Goal: Task Accomplishment & Management: Manage account settings

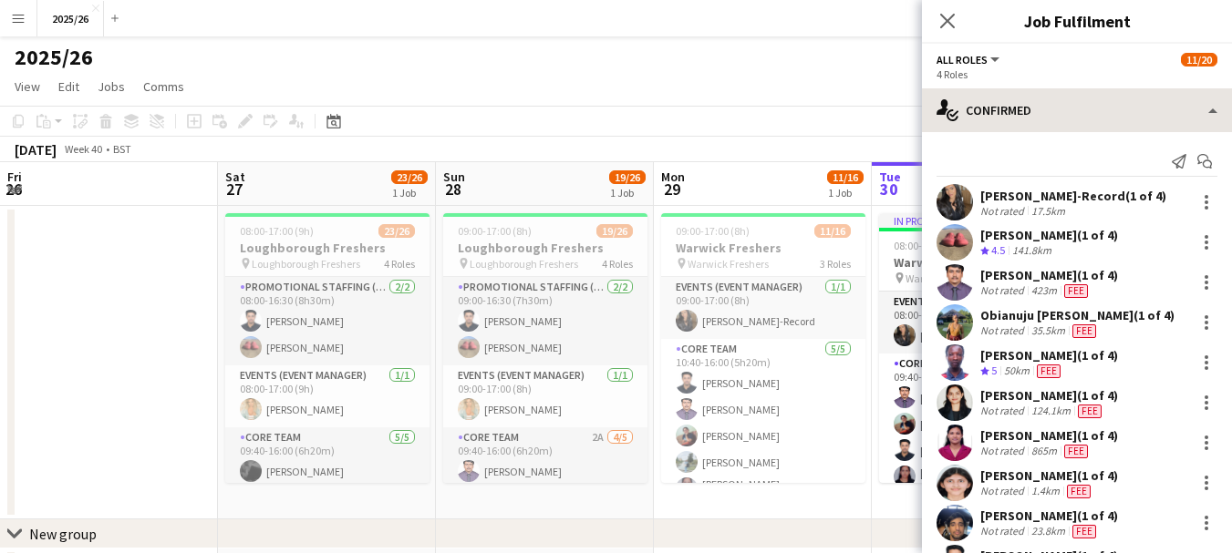
scroll to position [58, 0]
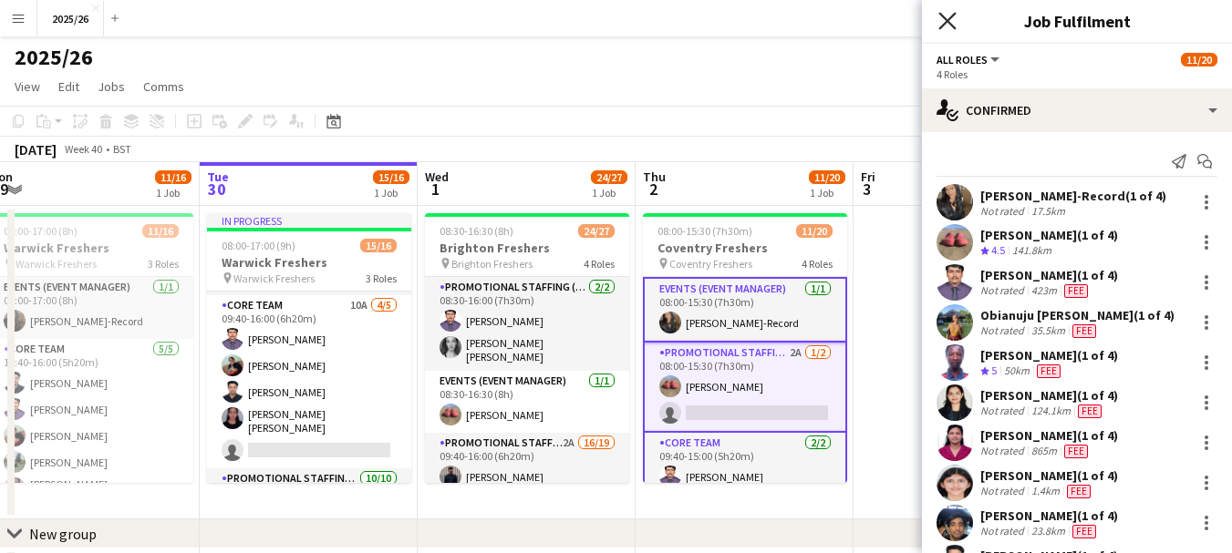
click at [946, 28] on icon "Close pop-in" at bounding box center [946, 20] width 17 height 17
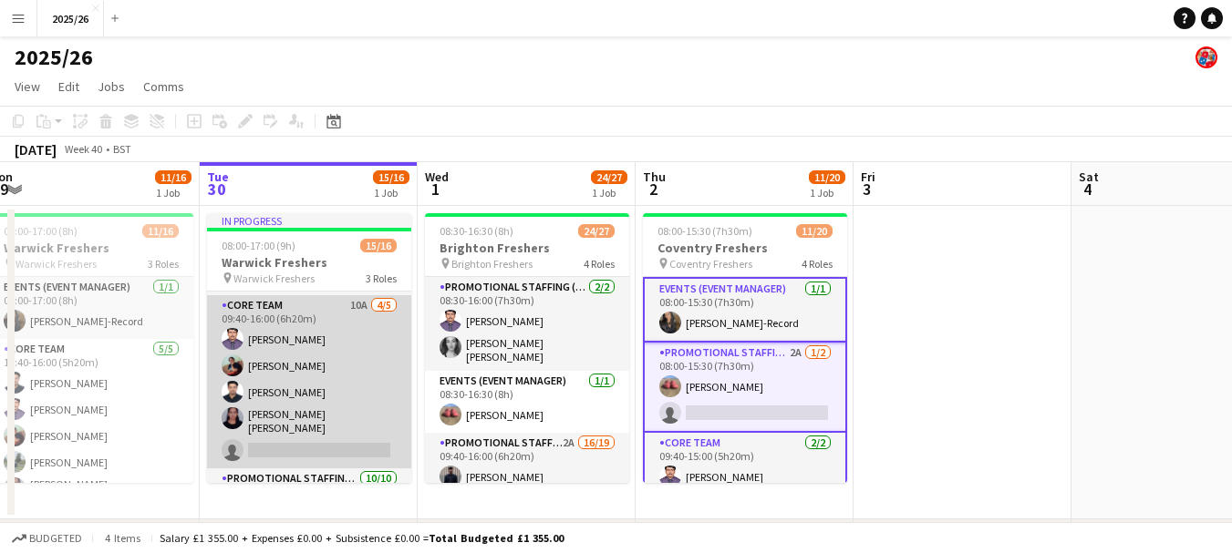
click at [339, 354] on app-card-role "Core Team 10A [DATE] 09:40-16:00 (6h20m) Rahul Rompally [PERSON_NAME] [PERSON_N…" at bounding box center [309, 381] width 204 height 173
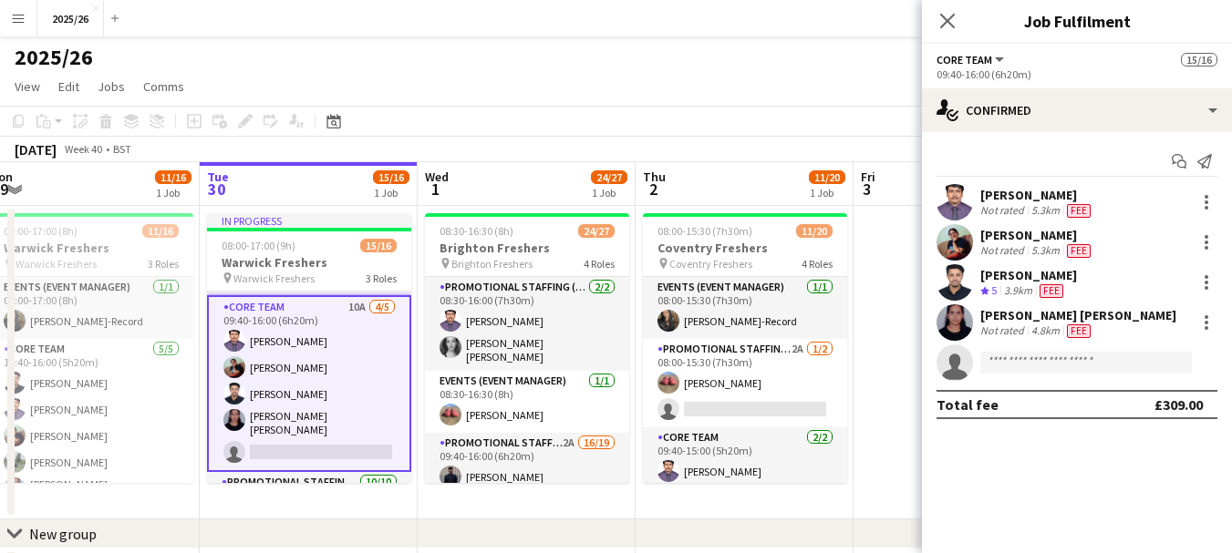
click at [998, 247] on div "Not rated" at bounding box center [1003, 250] width 47 height 15
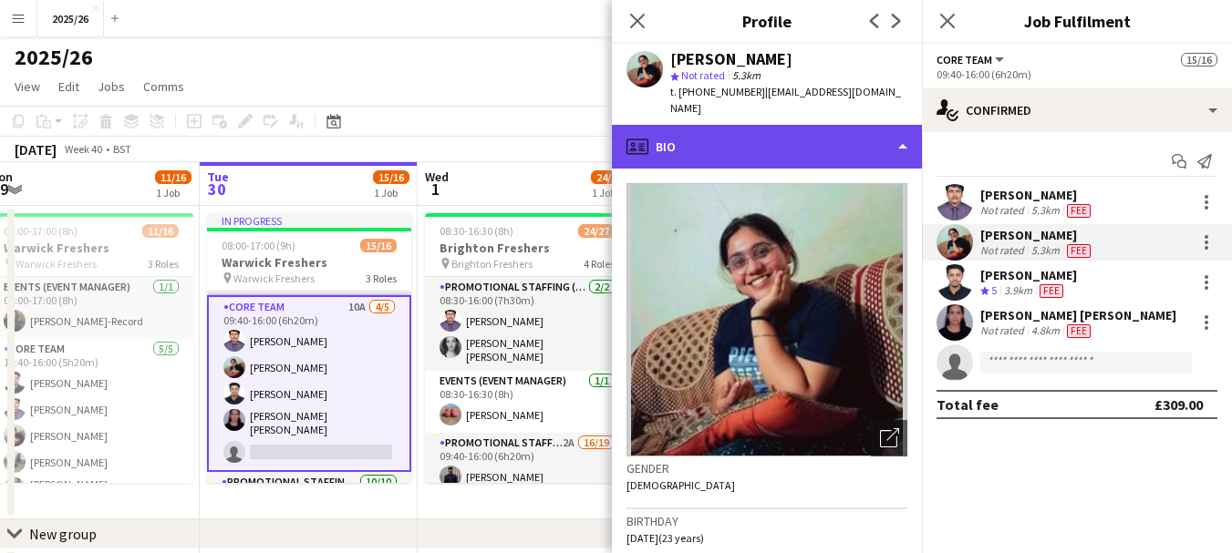
click at [827, 138] on div "profile Bio" at bounding box center [767, 147] width 310 height 44
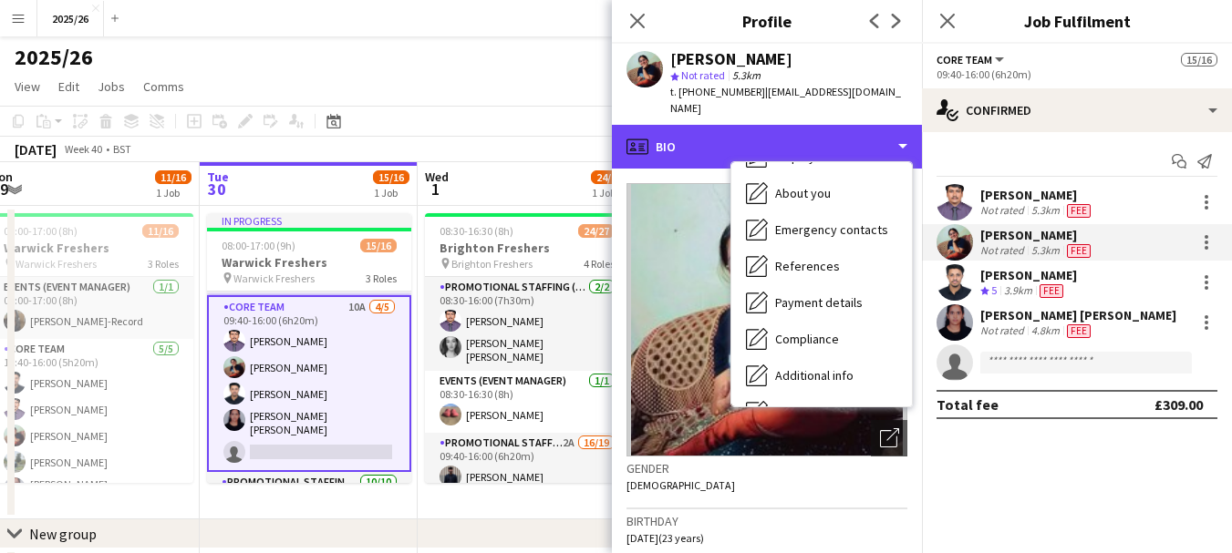
scroll to position [208, 0]
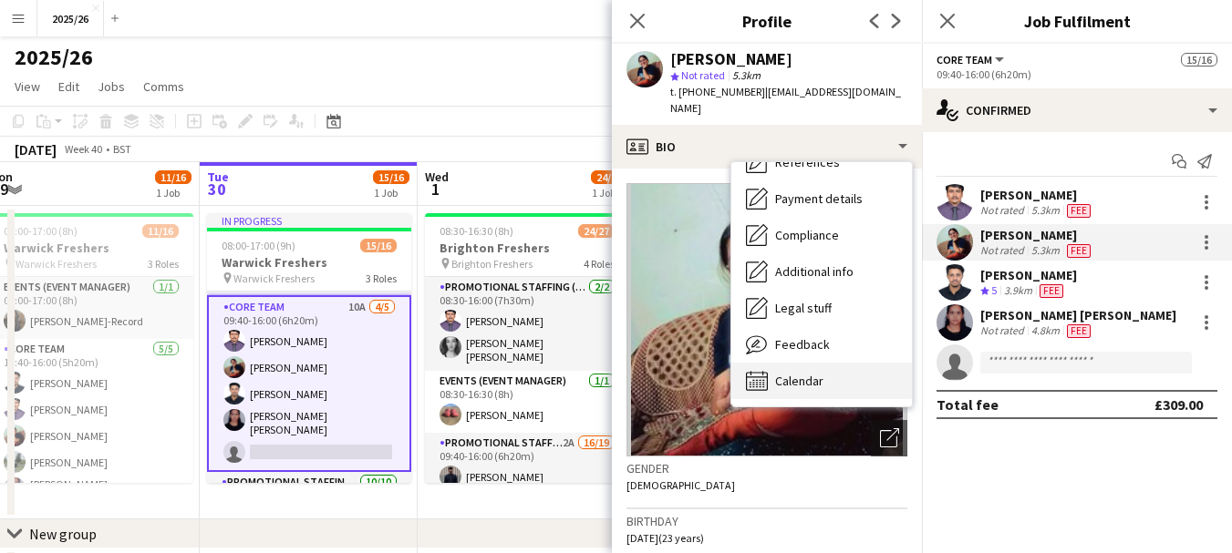
click at [850, 363] on div "Calendar Calendar" at bounding box center [821, 381] width 181 height 36
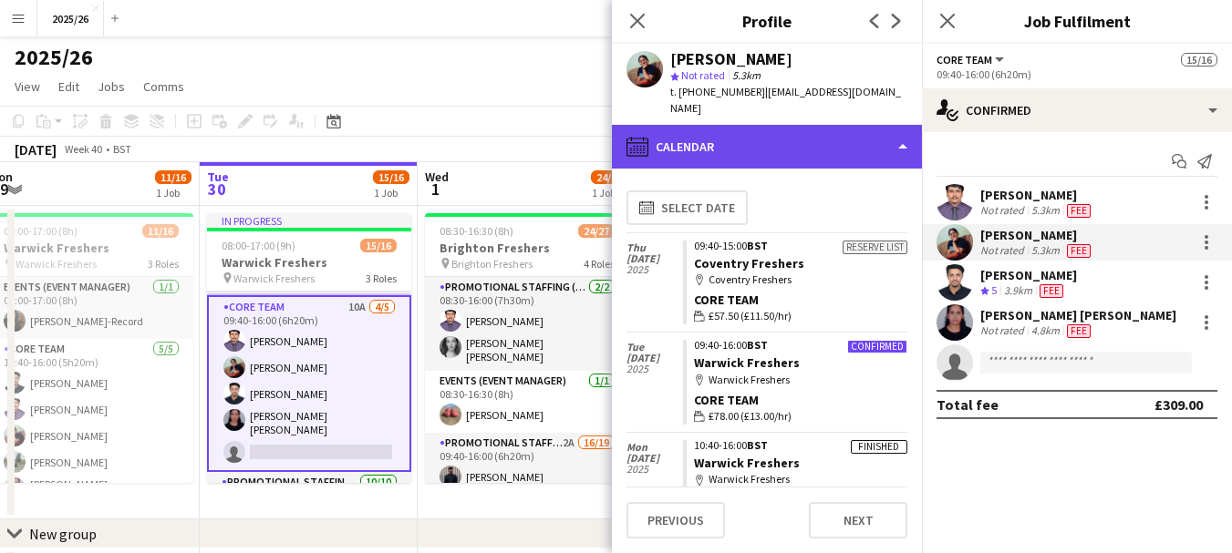
click at [862, 150] on div "calendar-full Calendar" at bounding box center [767, 147] width 310 height 44
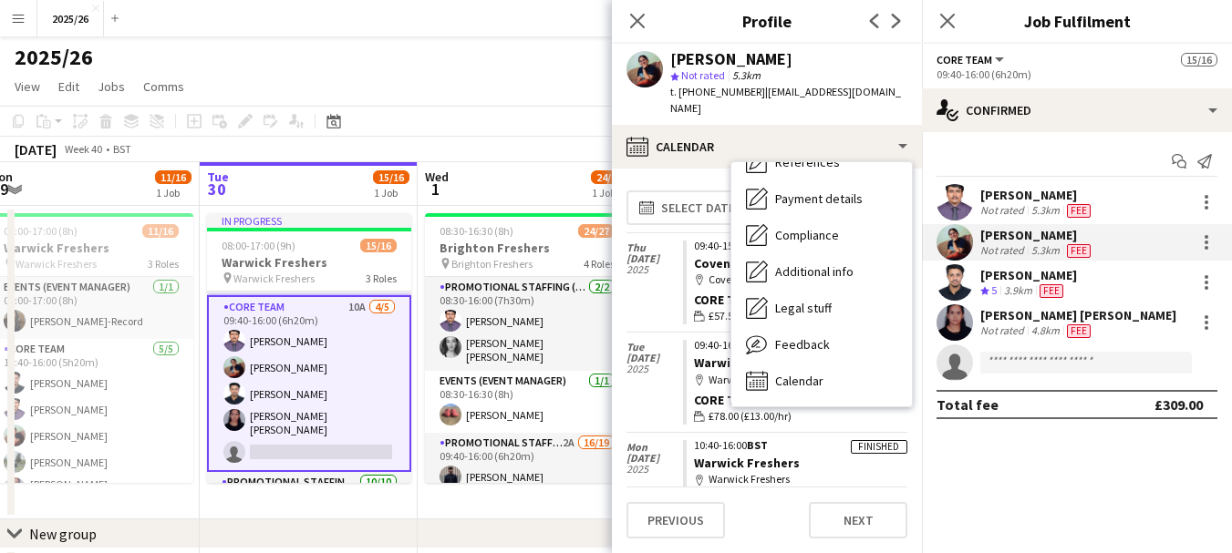
click at [684, 340] on app-crew-calendar-job-card "Confirmed 09:40-16:00 BST Warwick Freshers map-marker Warwick Freshers Core Tea…" at bounding box center [795, 382] width 224 height 85
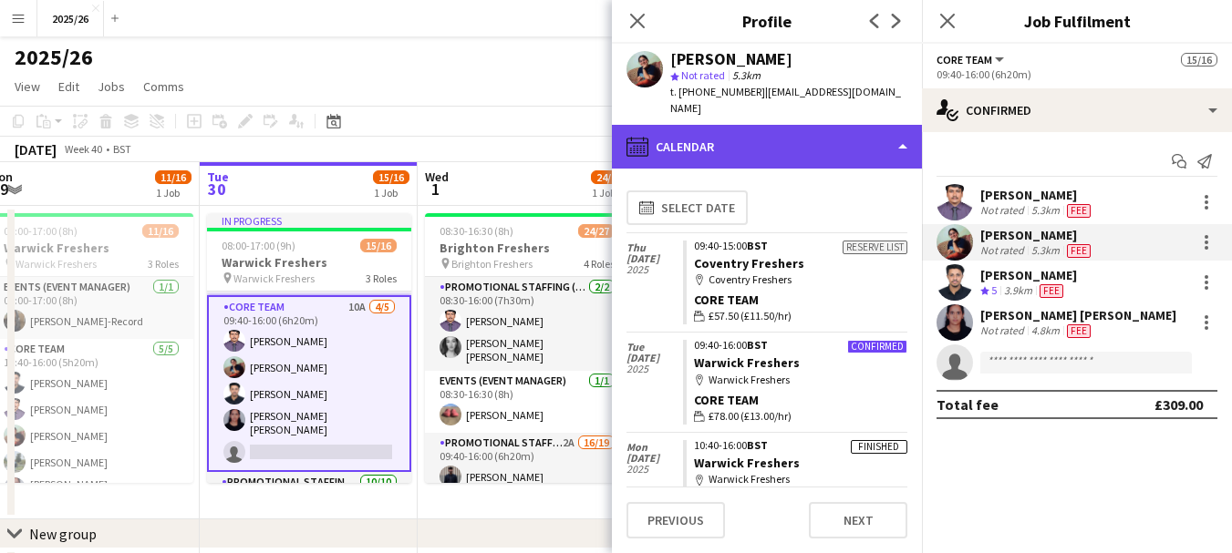
click at [823, 130] on div "calendar-full Calendar" at bounding box center [767, 147] width 310 height 44
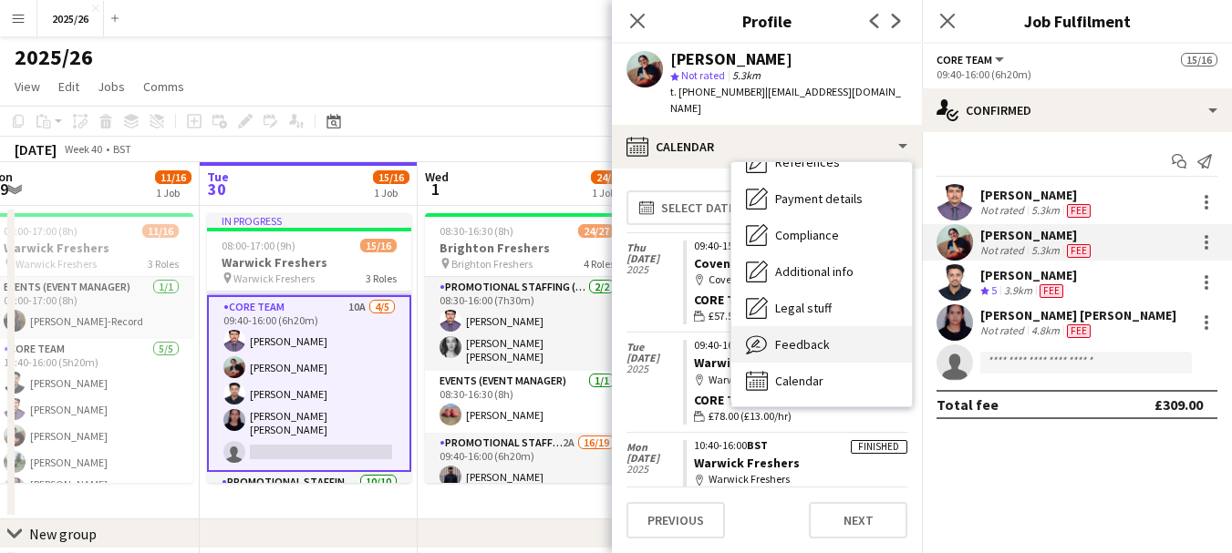
click at [823, 336] on span "Feedback" at bounding box center [802, 344] width 55 height 16
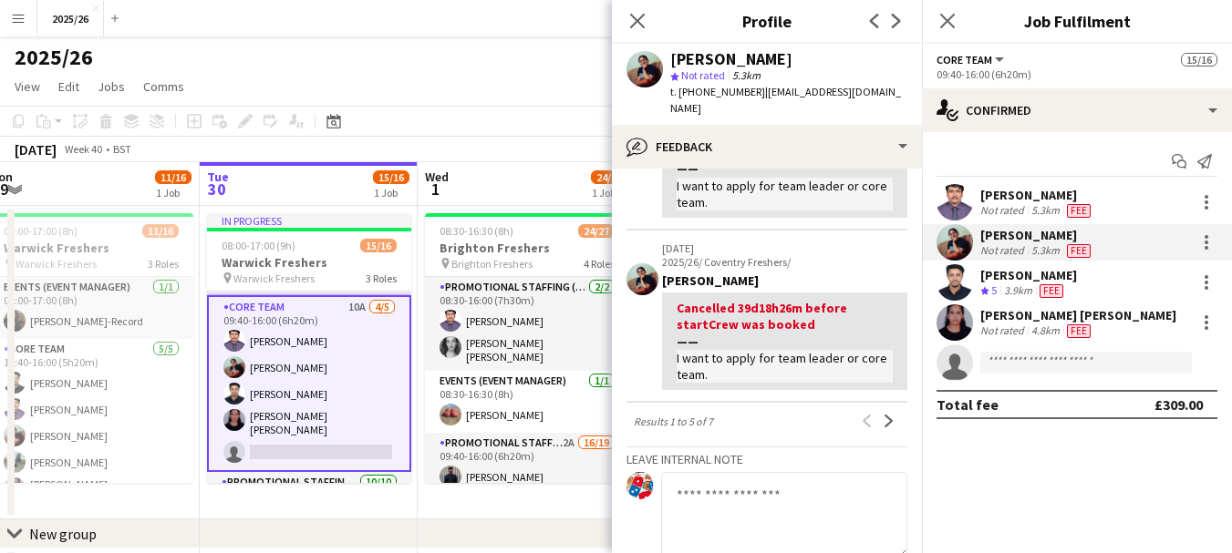
scroll to position [704, 0]
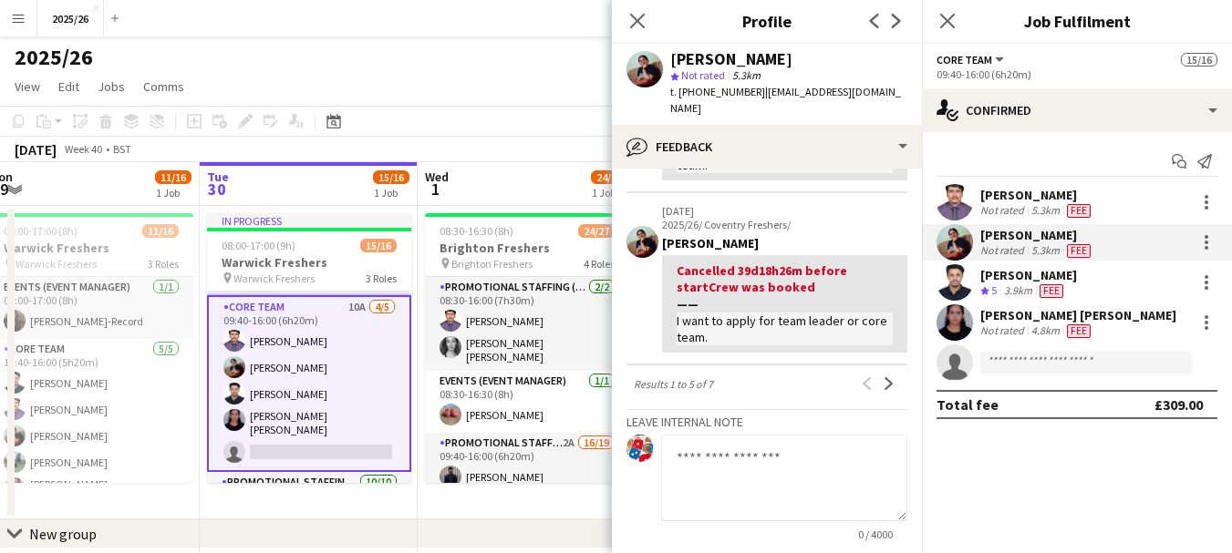
click at [773, 435] on textarea at bounding box center [784, 478] width 246 height 87
type textarea "**********"
click at [906, 463] on app-crew-profile-feedback-tab "**********" at bounding box center [767, 361] width 310 height 385
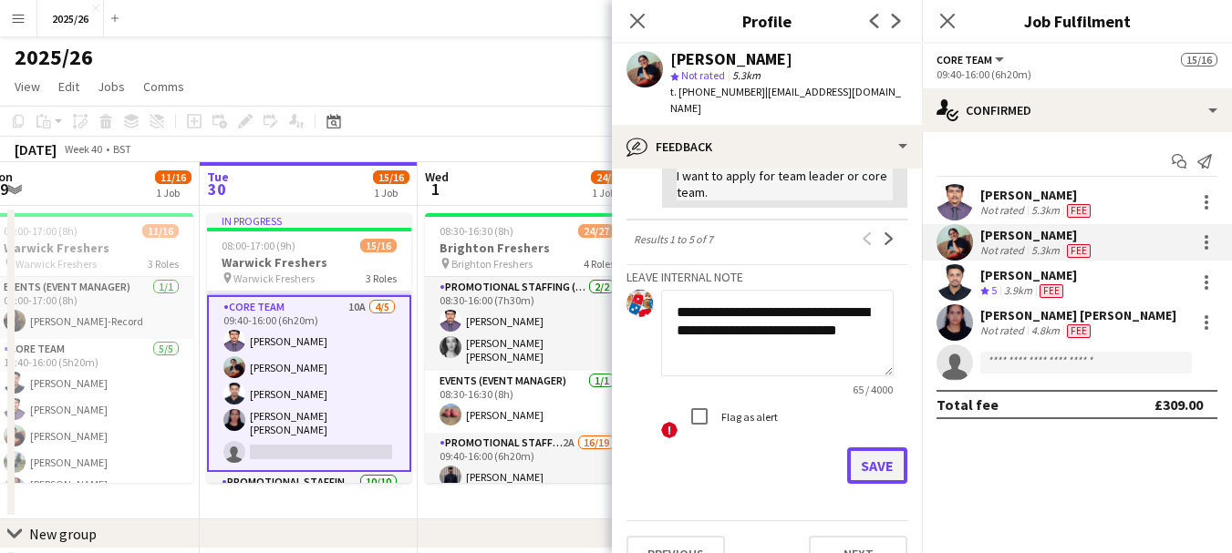
click at [861, 448] on button "Save" at bounding box center [877, 466] width 60 height 36
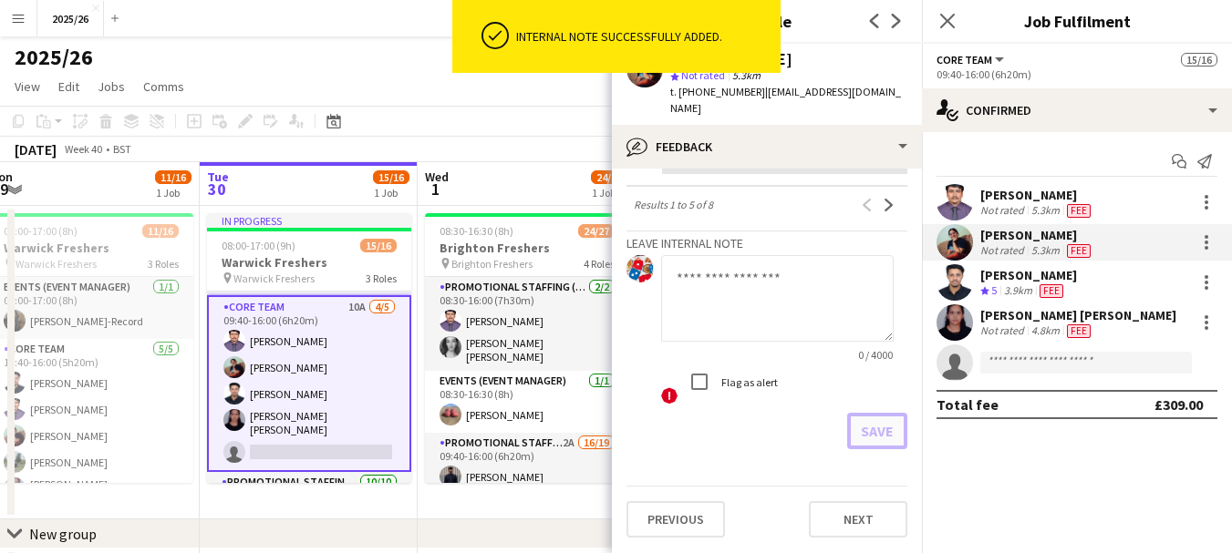
scroll to position [799, 0]
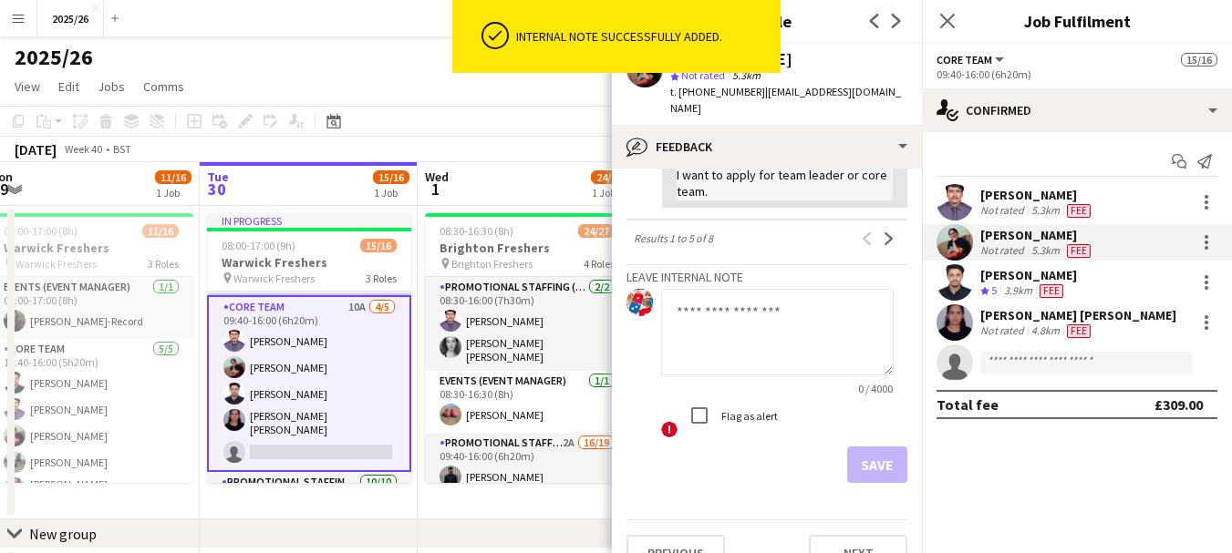
click at [523, 125] on app-toolbar "Copy Paste Paste Ctrl+V Paste with crew Ctrl+Shift+V Paste linked Job [GEOGRAPH…" at bounding box center [616, 121] width 1232 height 31
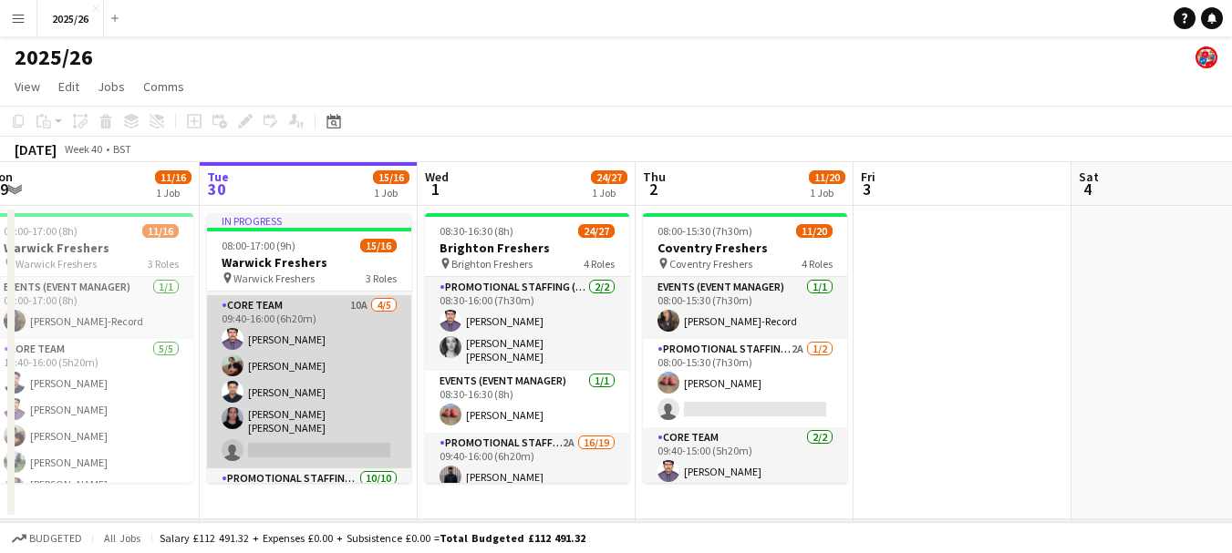
click at [306, 348] on app-card-role "Core Team 10A [DATE] 09:40-16:00 (6h20m) Rahul Rompally [PERSON_NAME] [PERSON_N…" at bounding box center [309, 381] width 204 height 173
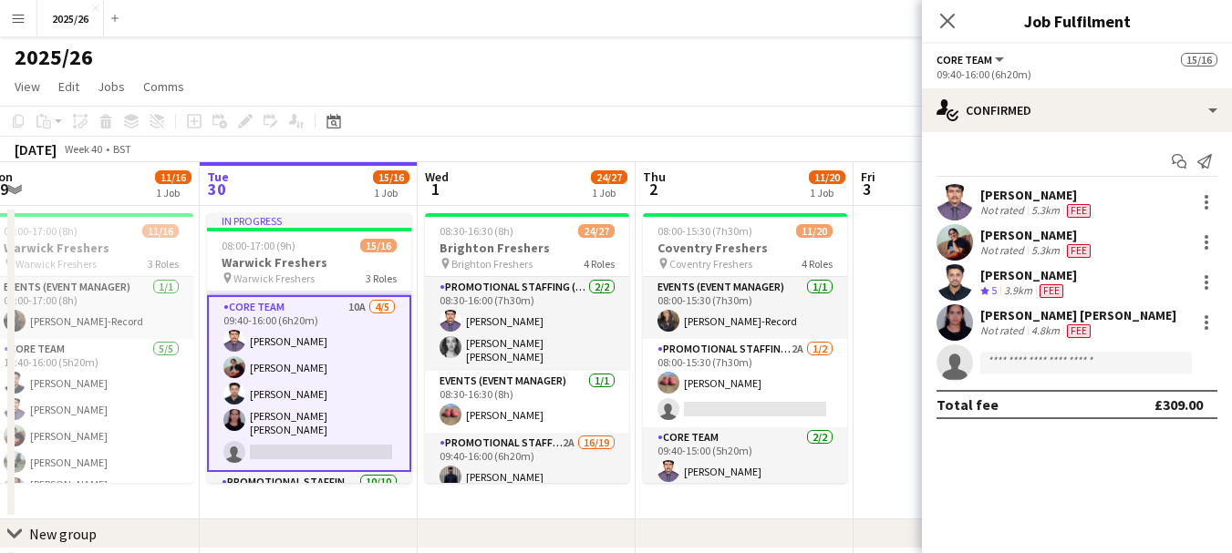
click at [970, 236] on app-user-avatar at bounding box center [954, 242] width 36 height 36
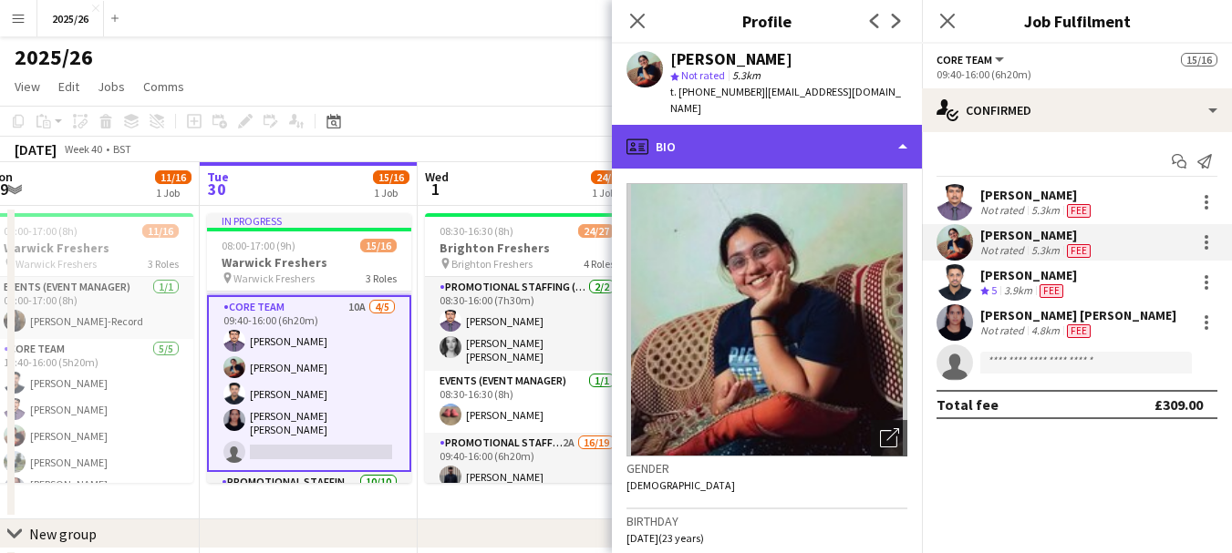
click at [747, 136] on div "profile Bio" at bounding box center [767, 147] width 310 height 44
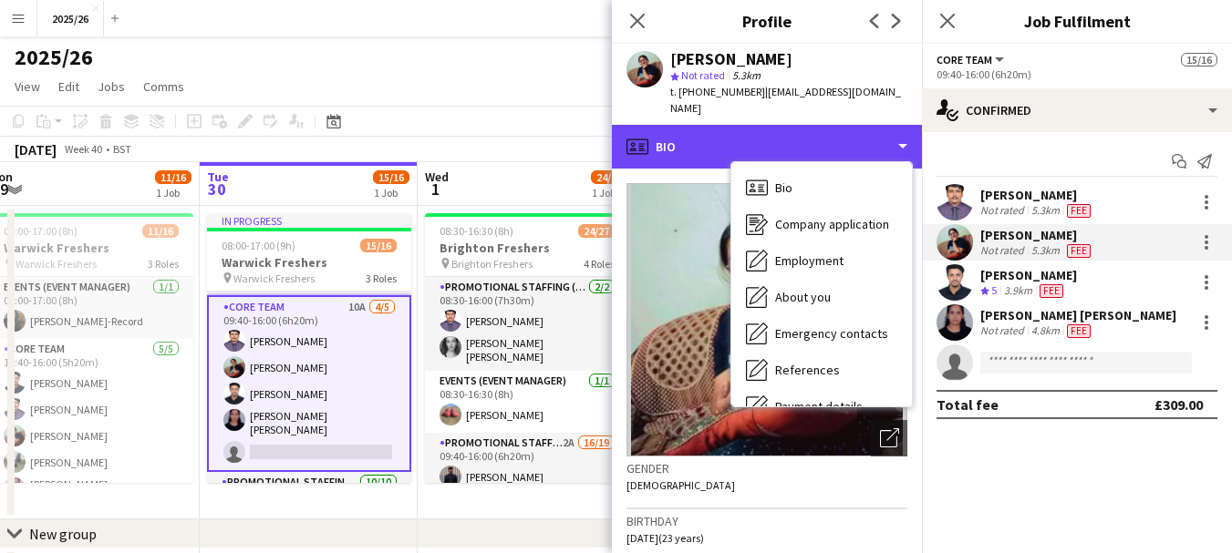
scroll to position [208, 0]
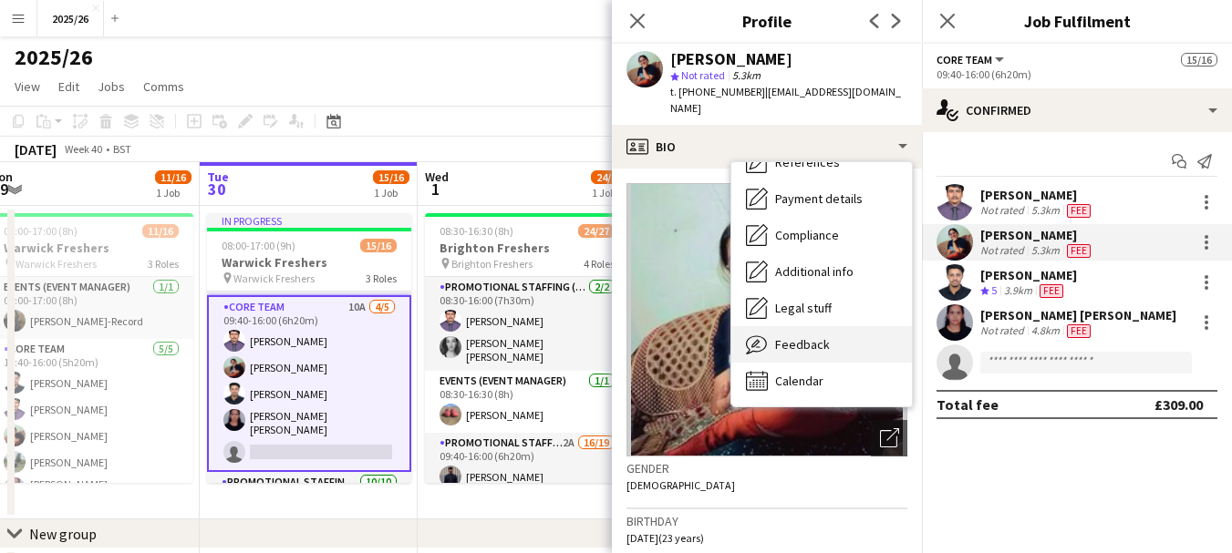
click at [835, 326] on div "Feedback Feedback" at bounding box center [821, 344] width 181 height 36
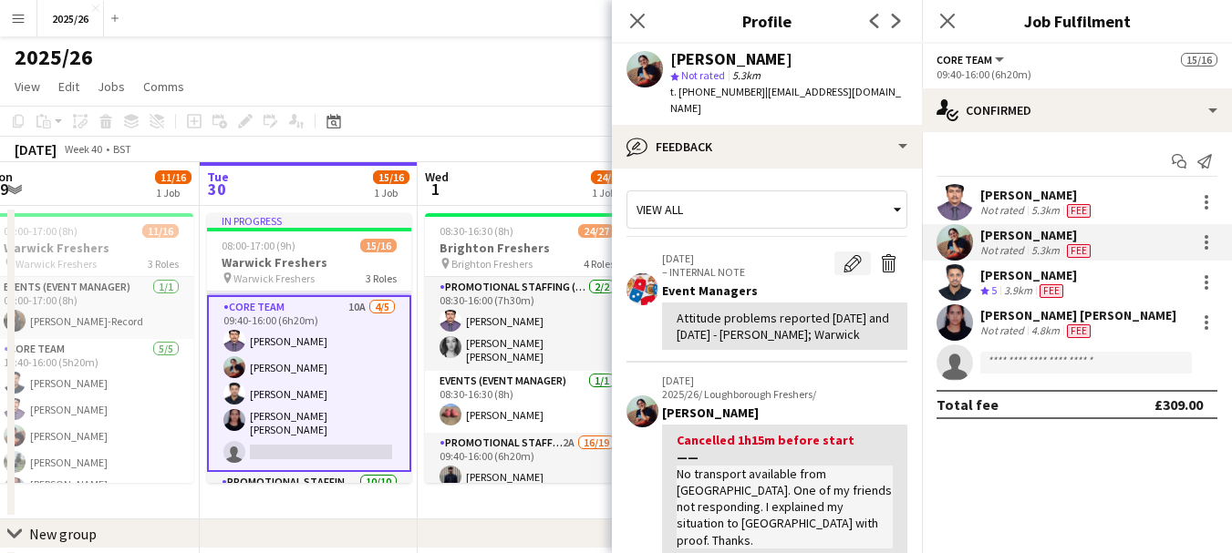
click at [843, 254] on app-icon "Edit internal note" at bounding box center [852, 263] width 18 height 18
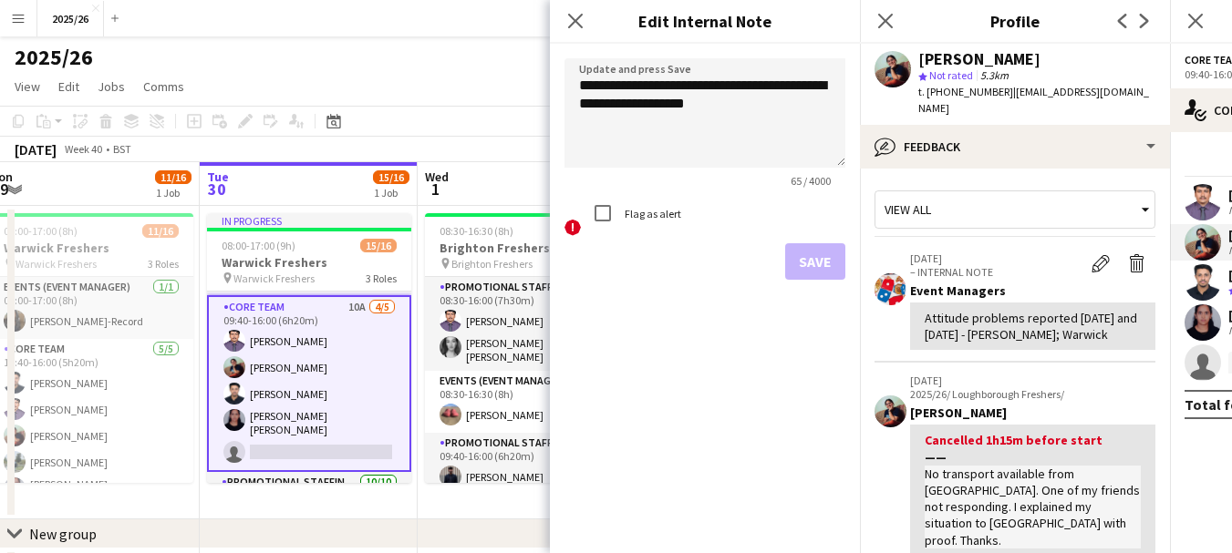
click at [652, 216] on label "Flag as alert" at bounding box center [651, 214] width 60 height 14
click at [837, 255] on button "Save" at bounding box center [815, 261] width 60 height 36
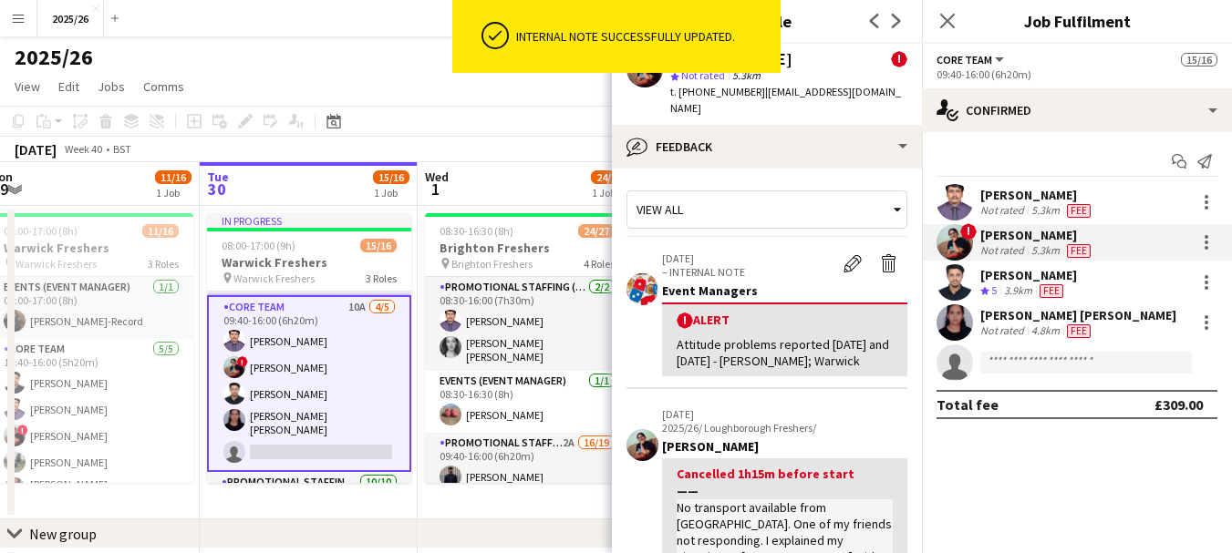
click at [573, 124] on app-toolbar "Copy Paste Paste Ctrl+V Paste with crew Ctrl+Shift+V Paste linked Job [GEOGRAPH…" at bounding box center [616, 121] width 1232 height 31
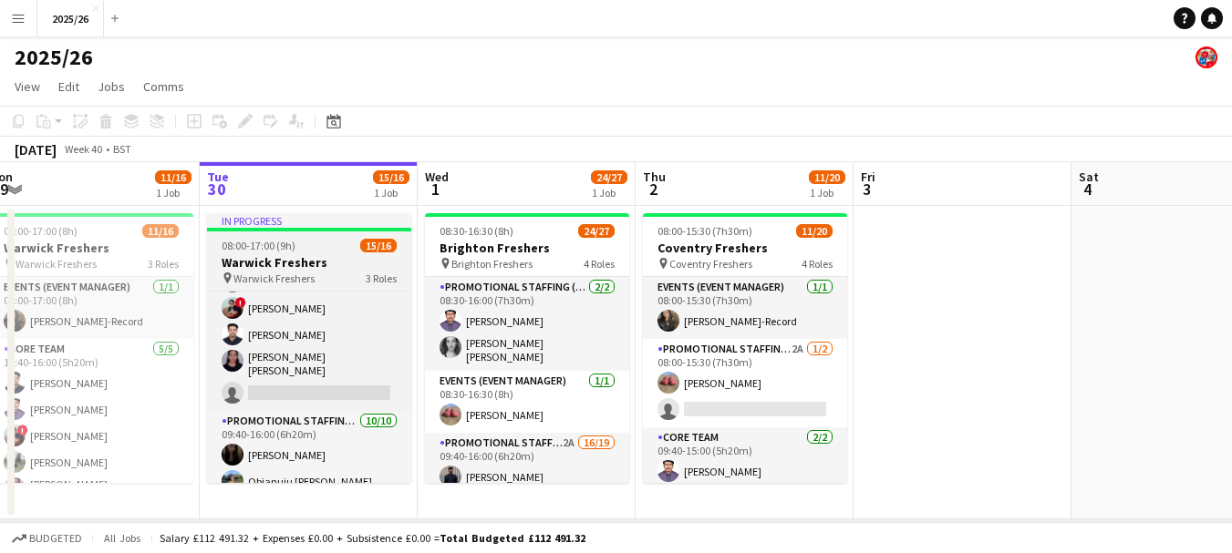
scroll to position [143, 0]
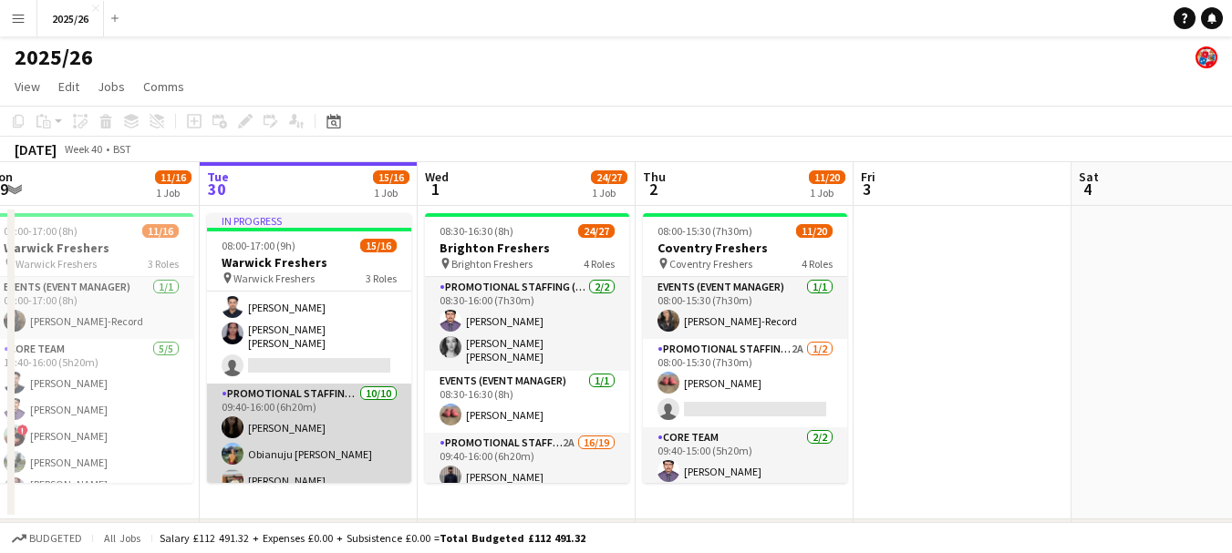
click at [342, 416] on app-card-role "Promotional Staffing (Brand Ambassadors) [DATE] 09:40-16:00 (6h20m) [PERSON_NAM…" at bounding box center [309, 542] width 204 height 316
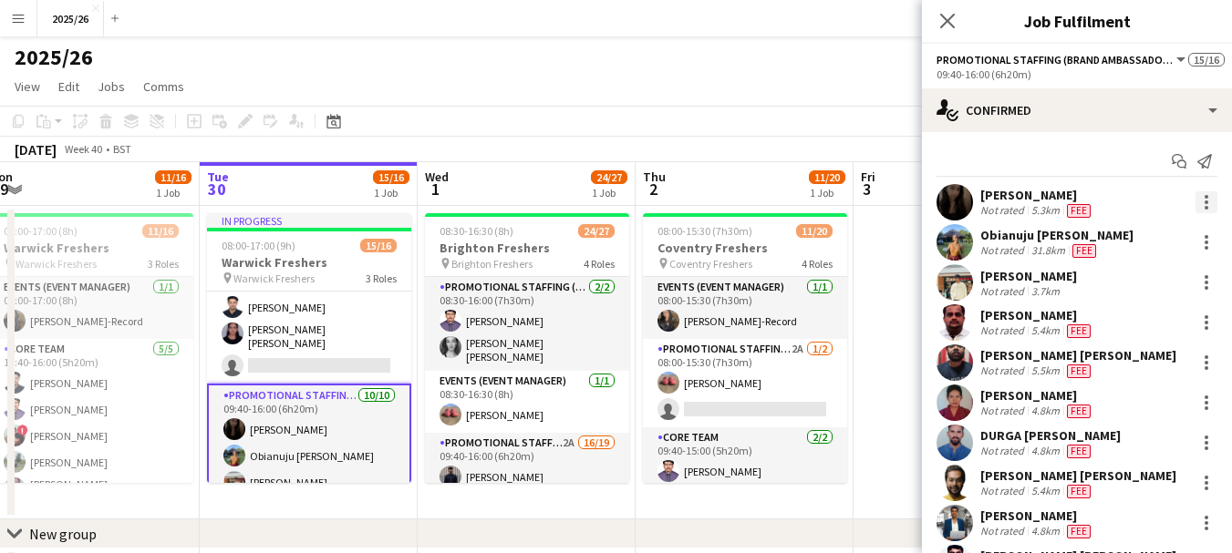
click at [1195, 210] on div at bounding box center [1206, 202] width 22 height 22
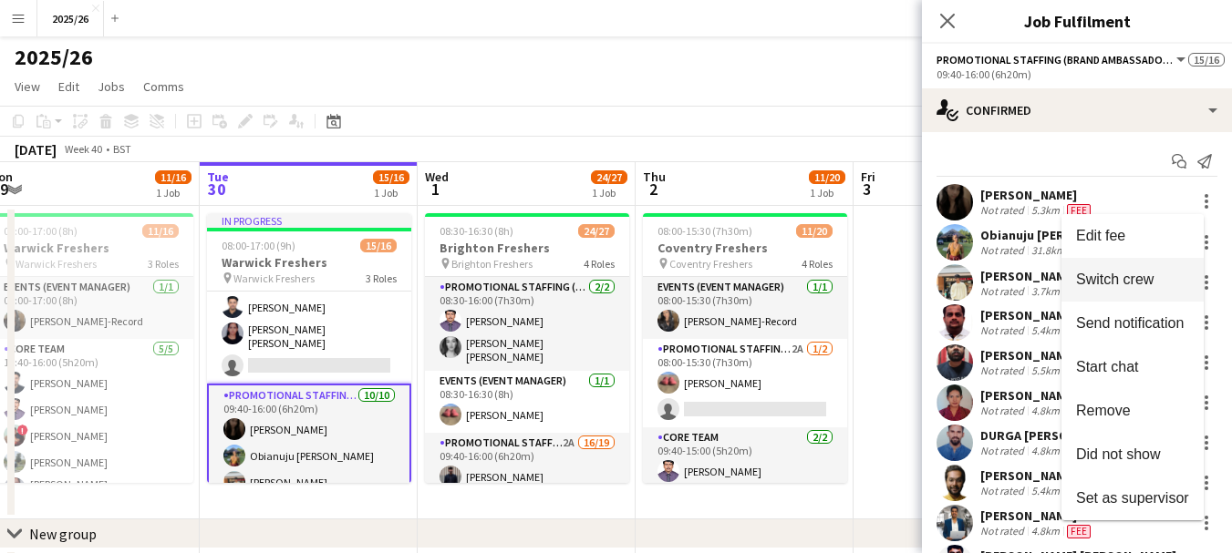
click at [1123, 280] on span "Switch crew" at bounding box center [1114, 279] width 77 height 15
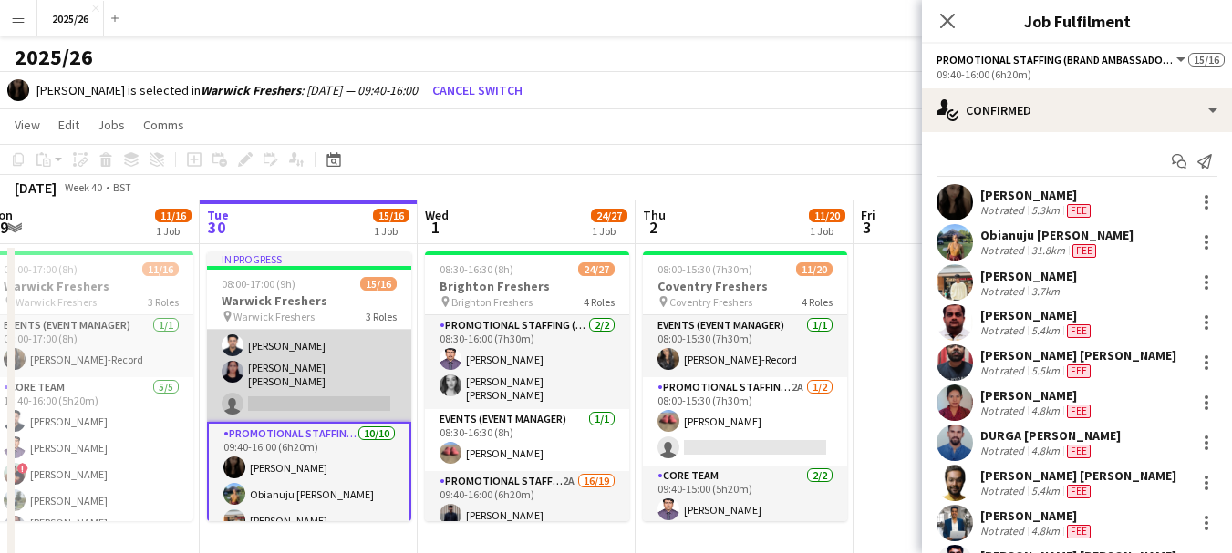
click at [293, 372] on app-card-role "Core Team 10A [DATE] 09:40-16:00 (6h20m) [PERSON_NAME] ! [PERSON_NAME] [PERSON_…" at bounding box center [309, 335] width 204 height 173
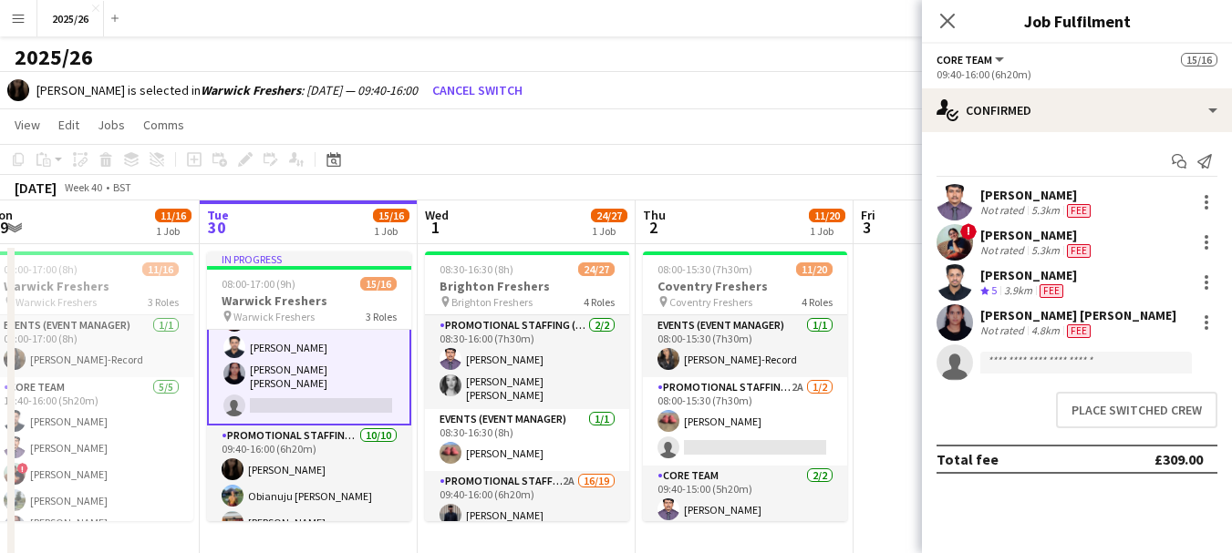
scroll to position [145, 0]
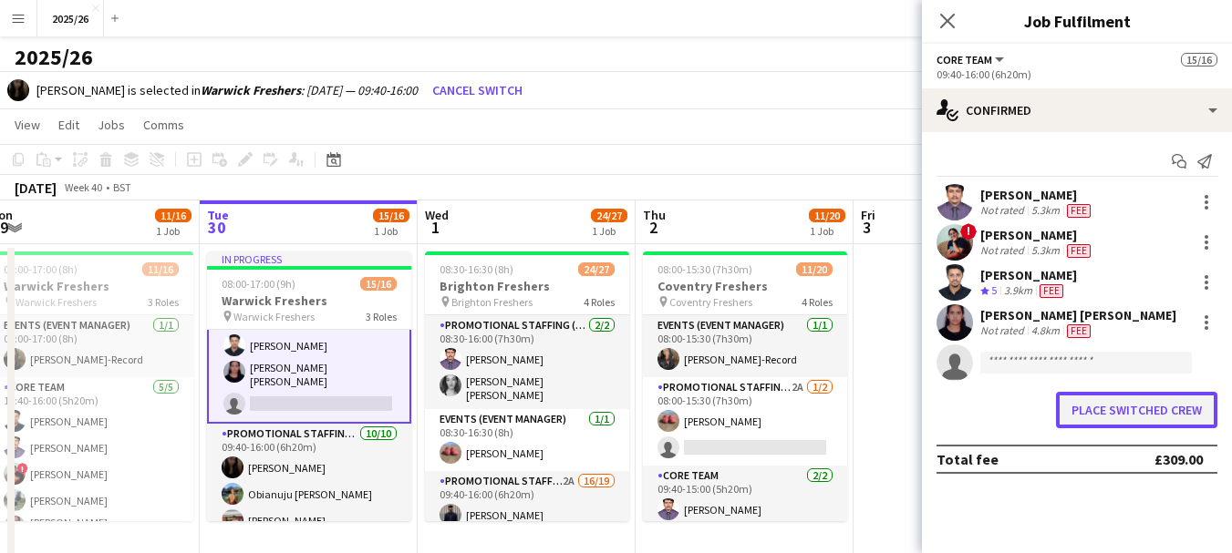
click at [1152, 413] on button "Place switched crew" at bounding box center [1136, 410] width 161 height 36
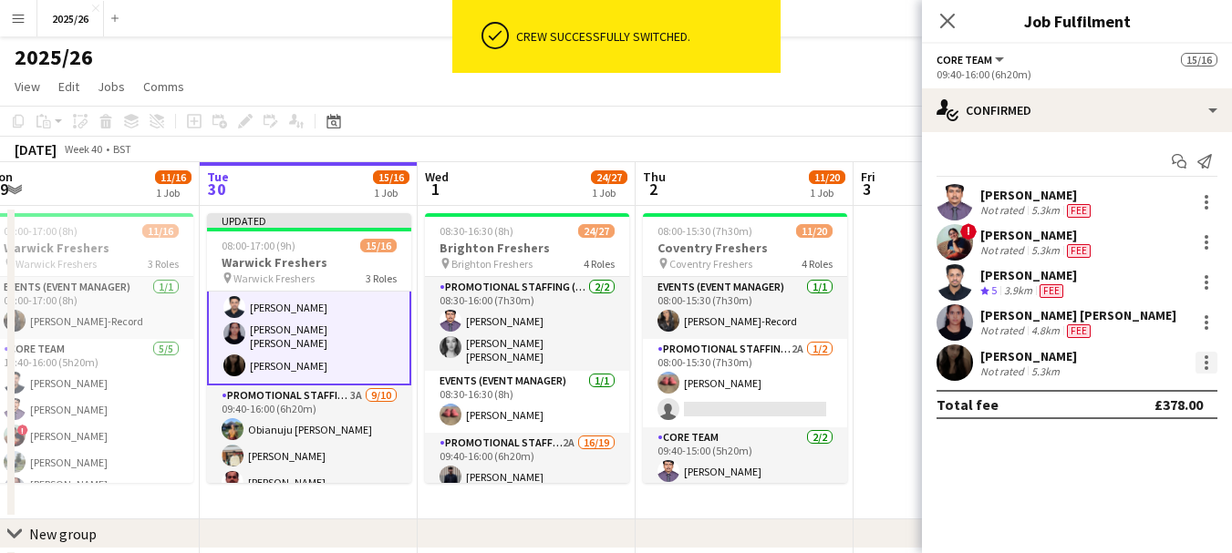
click at [1201, 354] on div at bounding box center [1206, 363] width 22 height 22
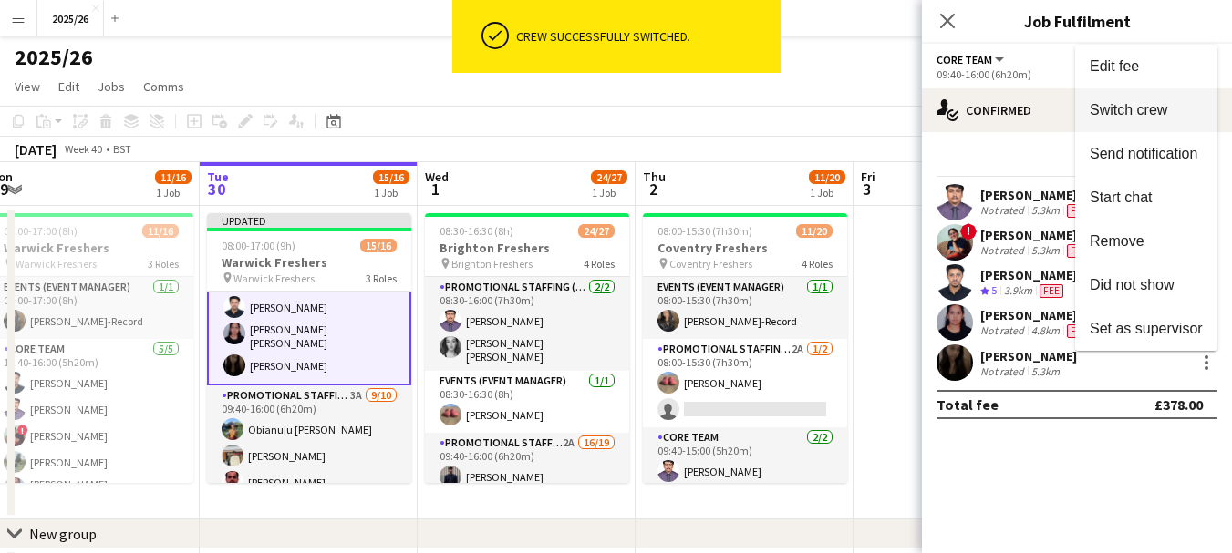
click at [1153, 64] on span "Edit fee" at bounding box center [1145, 66] width 113 height 16
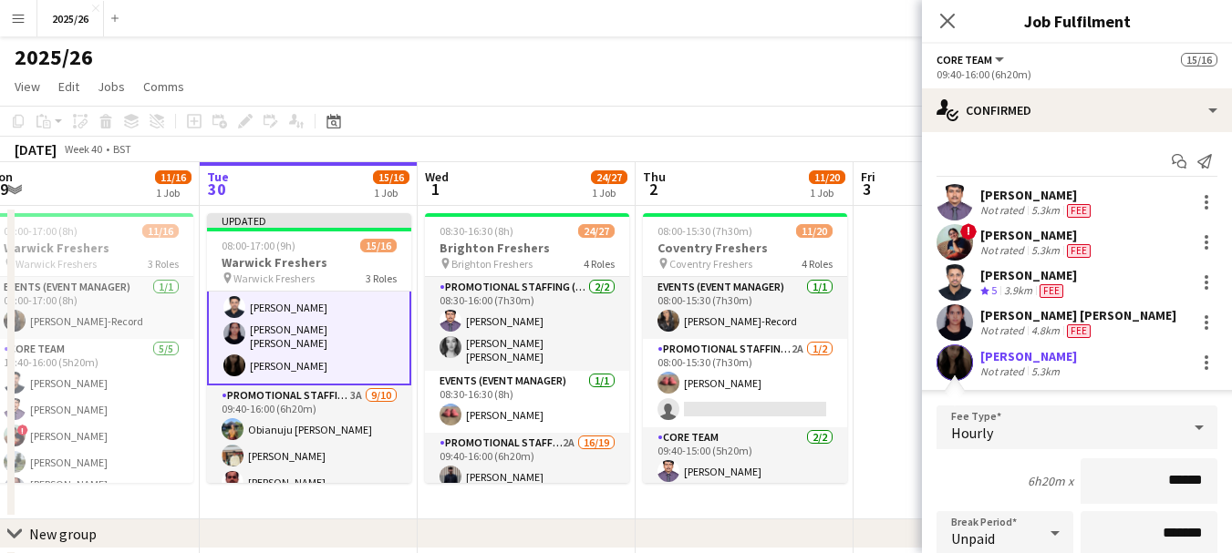
click at [995, 349] on div "[PERSON_NAME]" at bounding box center [1028, 356] width 97 height 16
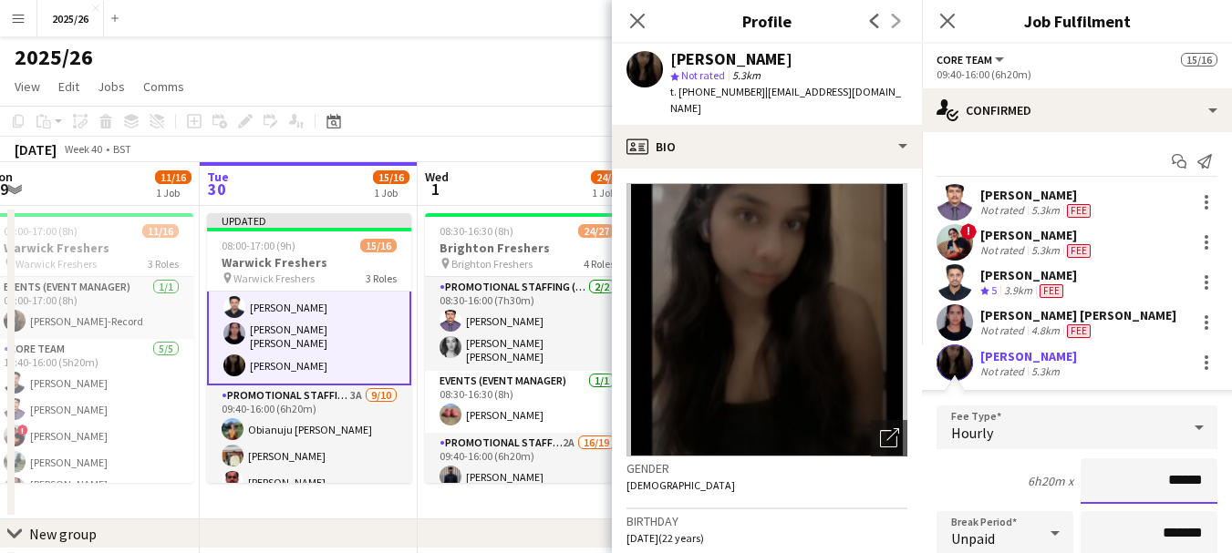
click at [1180, 480] on input "******" at bounding box center [1148, 482] width 137 height 46
type input "******"
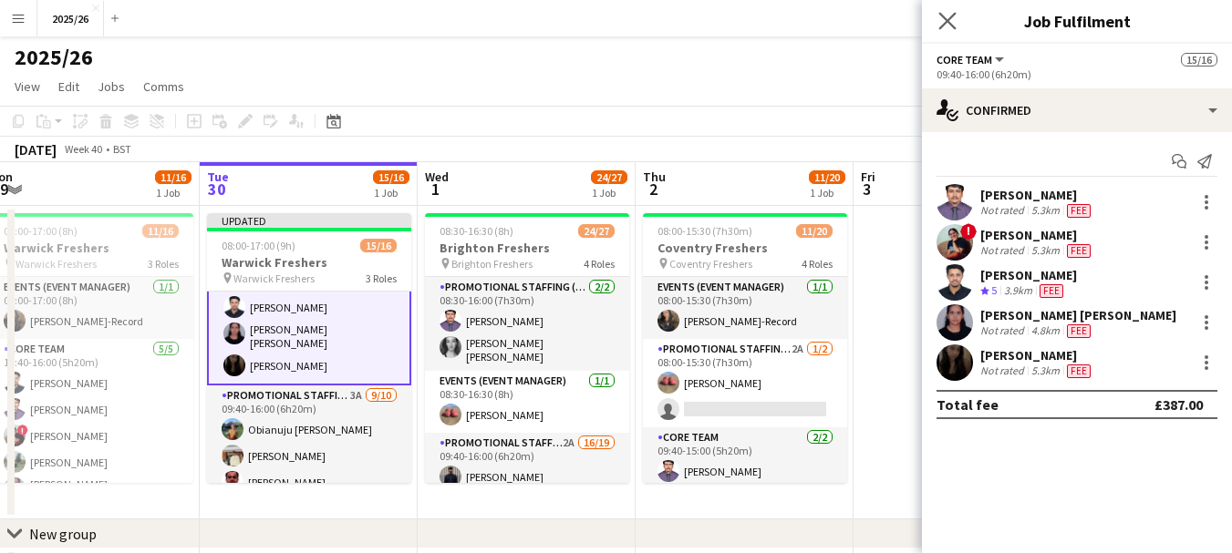
click at [936, 13] on app-icon "Close pop-in" at bounding box center [947, 21] width 26 height 26
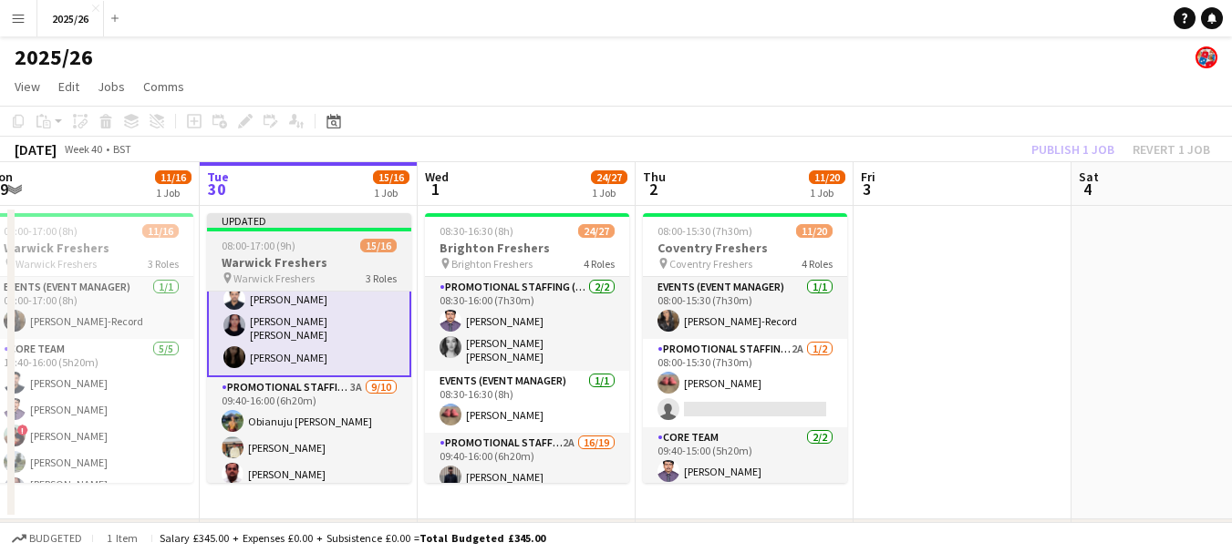
scroll to position [156, 0]
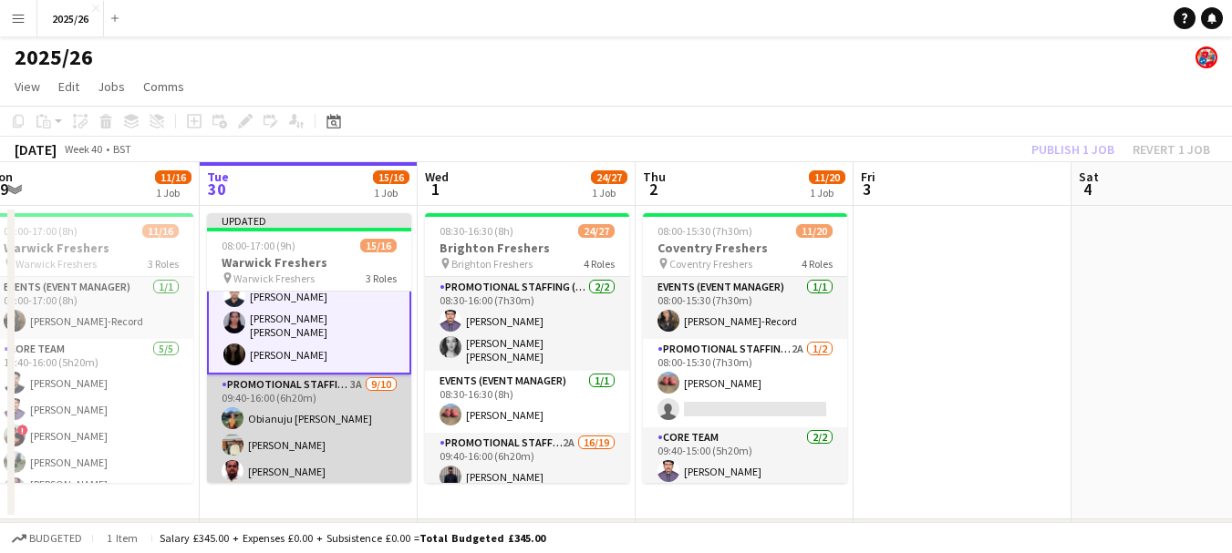
click at [367, 406] on app-card-role "Promotional Staffing (Brand Ambassadors) 3A [DATE] 09:40-16:00 (6h20m) Obianuju…" at bounding box center [309, 533] width 204 height 316
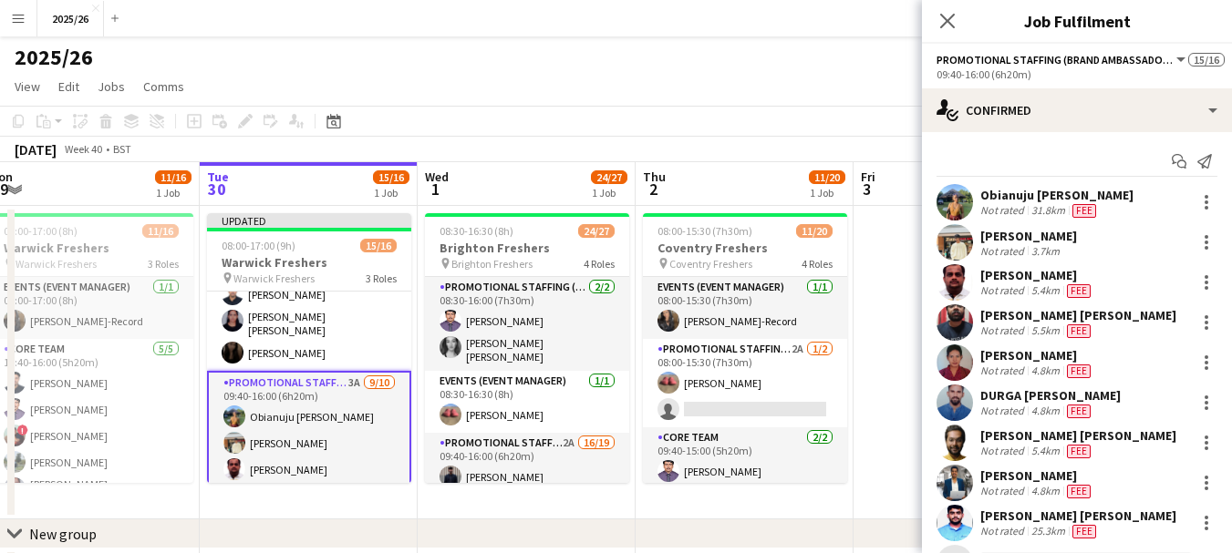
scroll to position [154, 0]
click at [1195, 244] on div at bounding box center [1206, 243] width 22 height 22
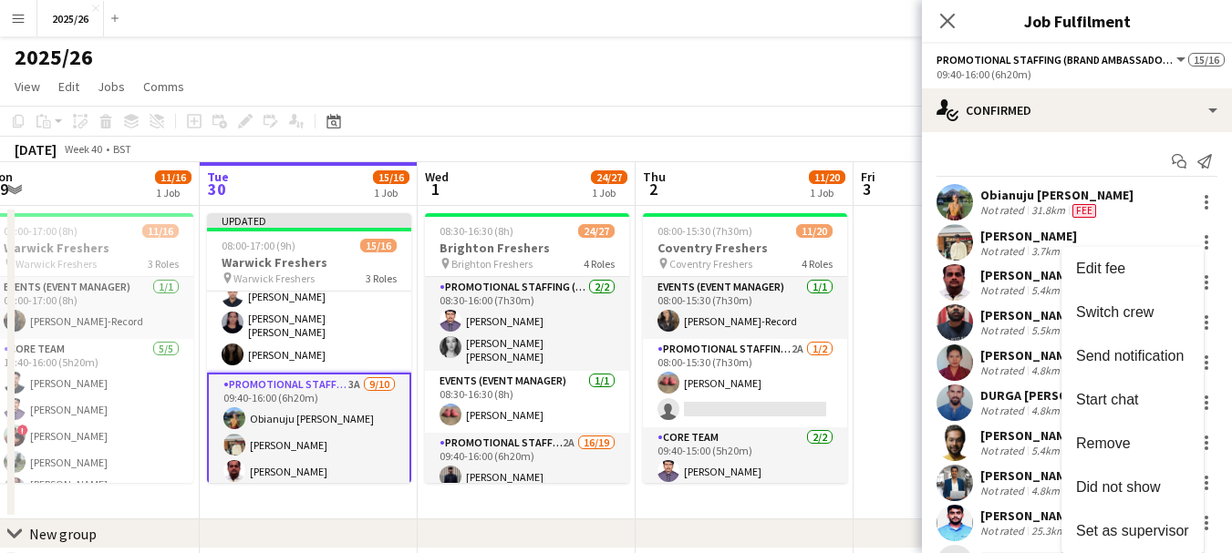
click at [1197, 232] on div at bounding box center [616, 276] width 1232 height 553
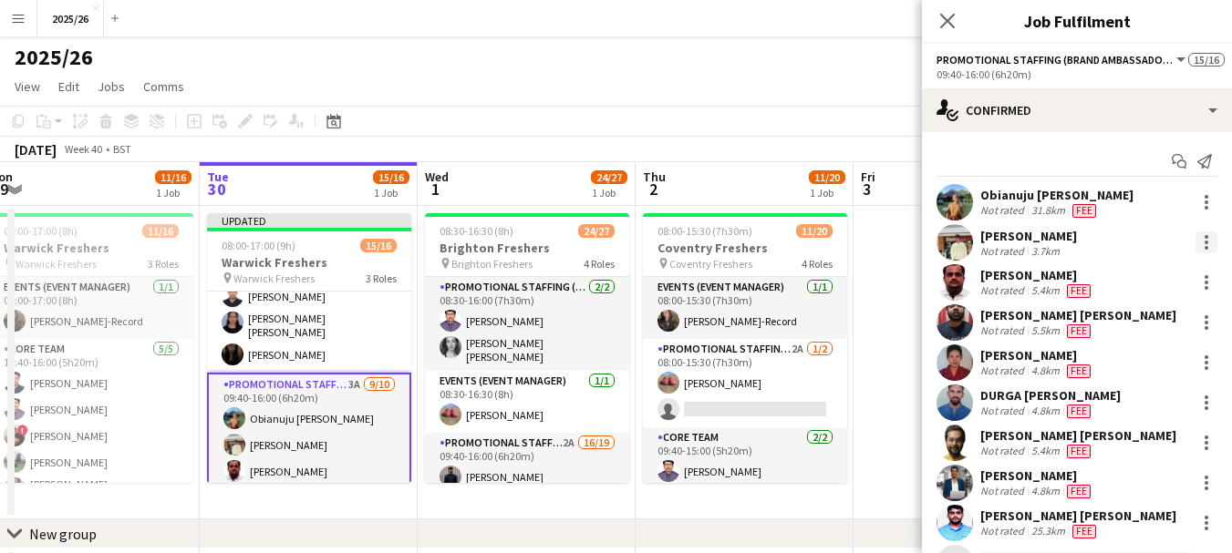
click at [1195, 232] on div at bounding box center [1206, 243] width 22 height 22
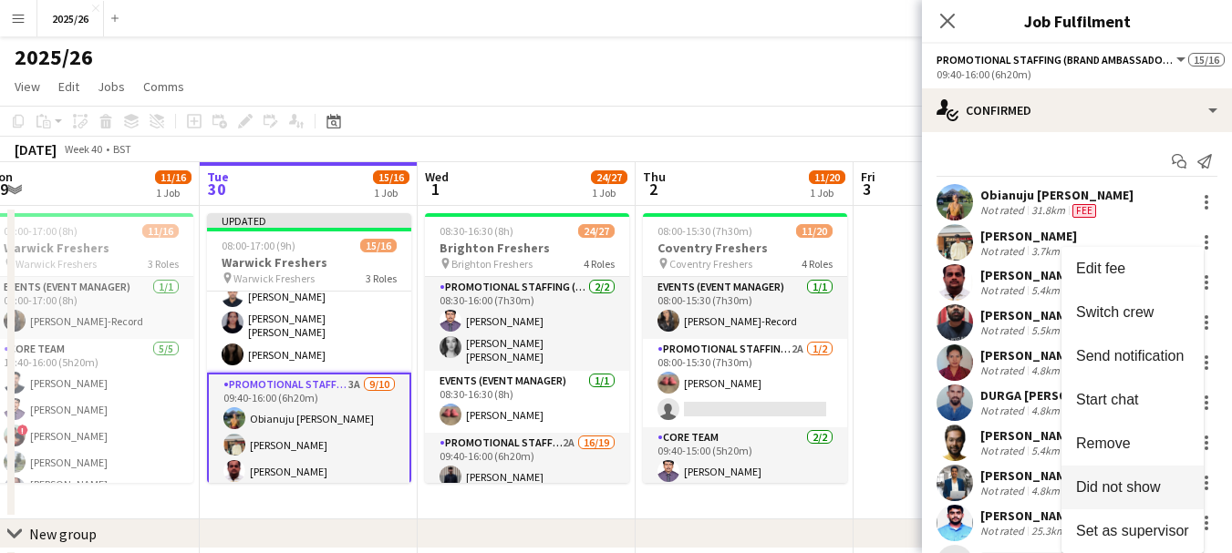
click at [1137, 482] on span "Did not show" at bounding box center [1118, 487] width 85 height 15
